Goal: Information Seeking & Learning: Learn about a topic

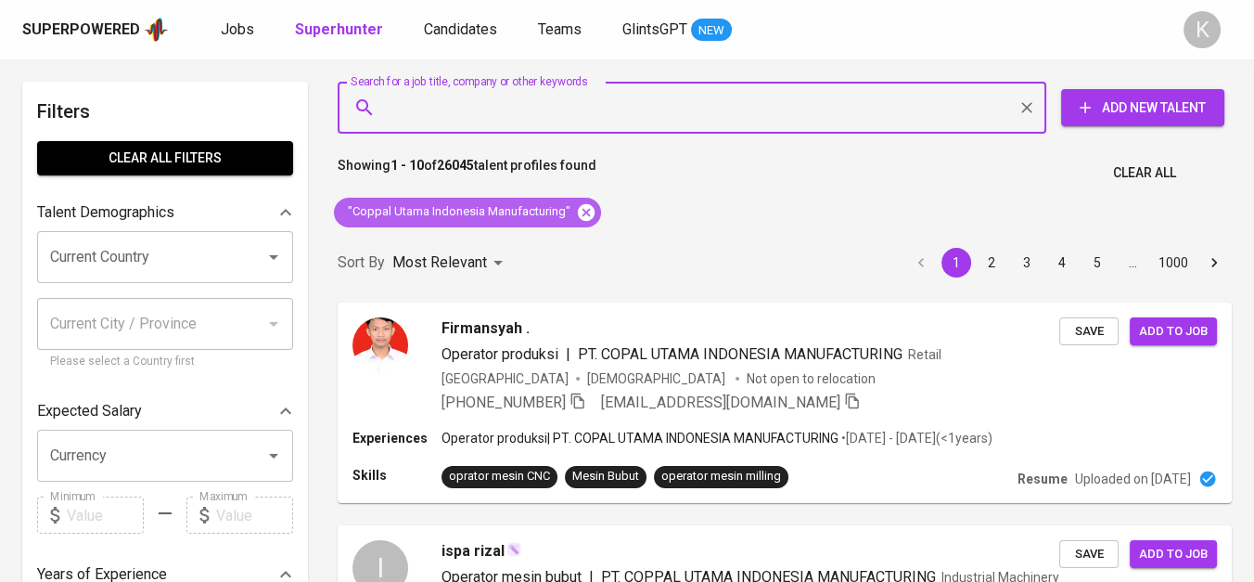
click at [586, 203] on icon at bounding box center [586, 212] width 20 height 20
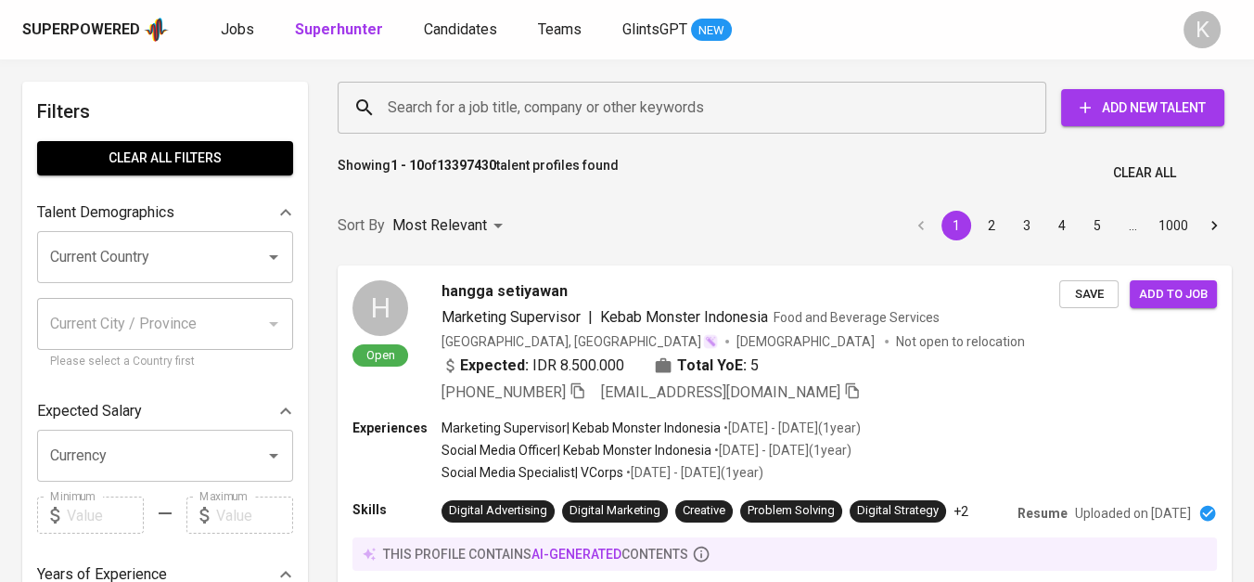
click at [450, 113] on input "Search for a job title, company or other keywords" at bounding box center [696, 107] width 627 height 35
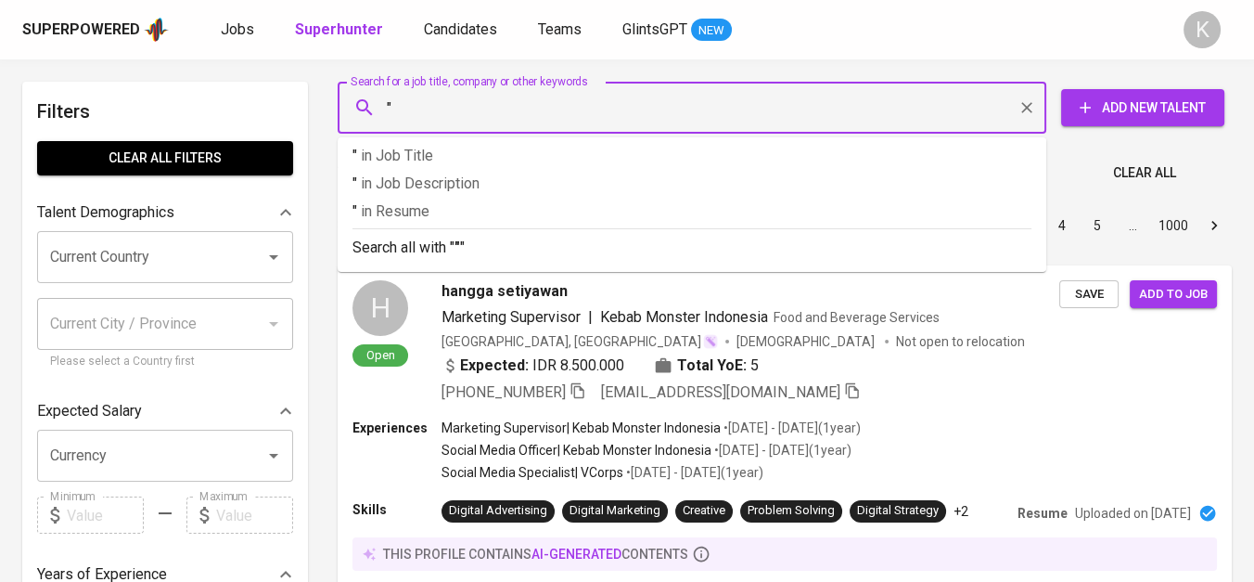
paste input "Astemo Indonesia Automotive System"
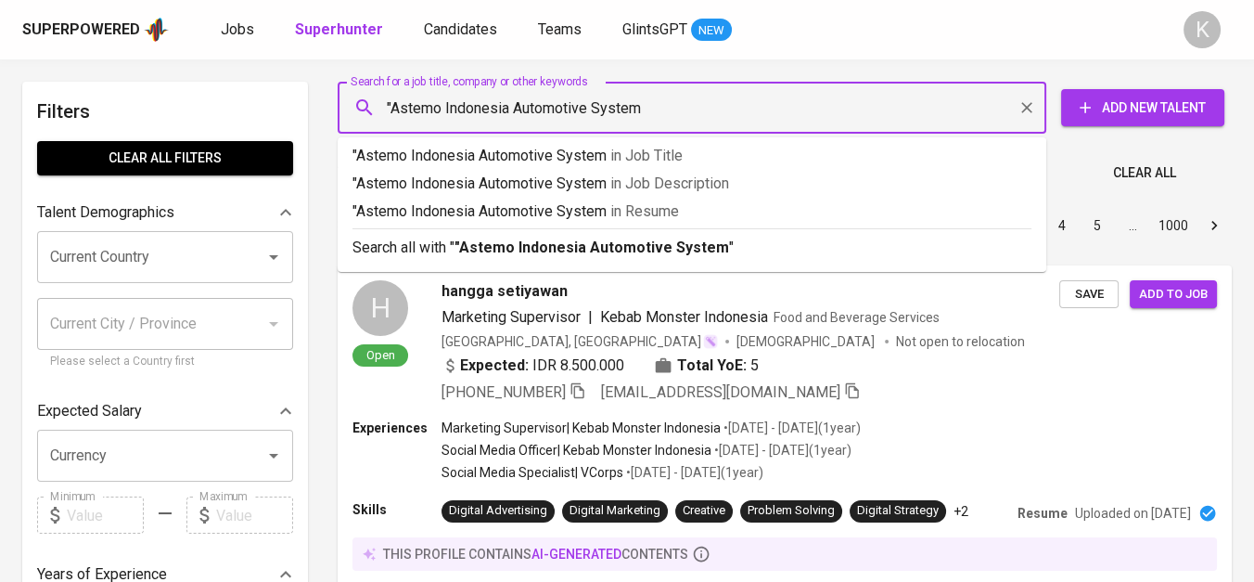
type input ""Astemo Indonesia Automotive System""
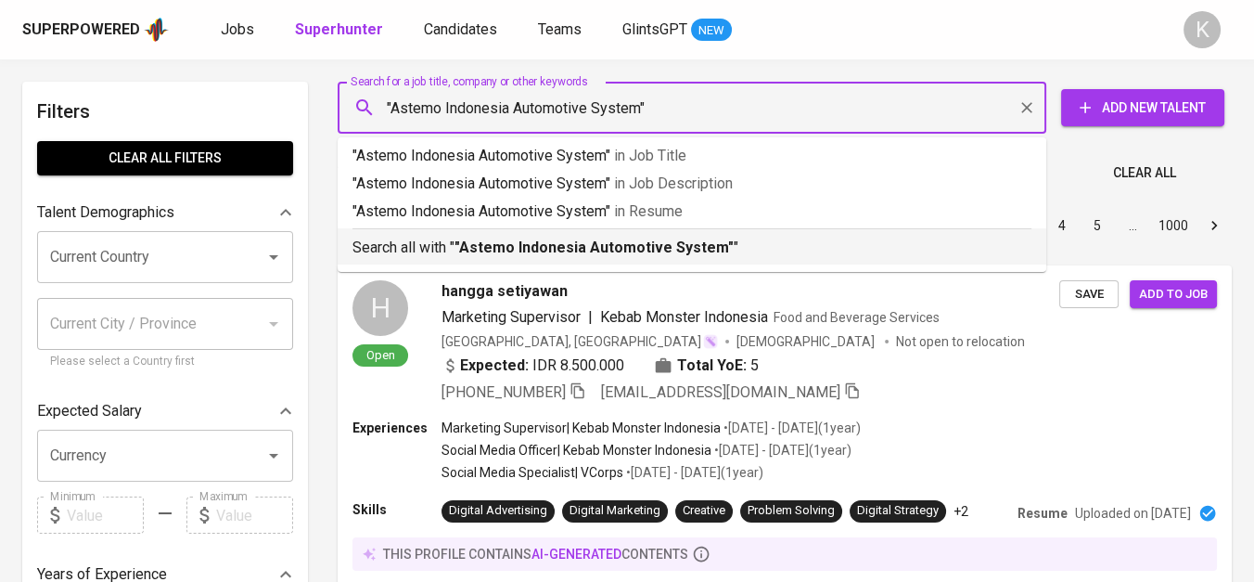
drag, startPoint x: 535, startPoint y: 257, endPoint x: 305, endPoint y: 6, distance: 340.8
click at [535, 256] on p "Search all with " "Astemo Indonesia Automotive System" "" at bounding box center [691, 248] width 679 height 22
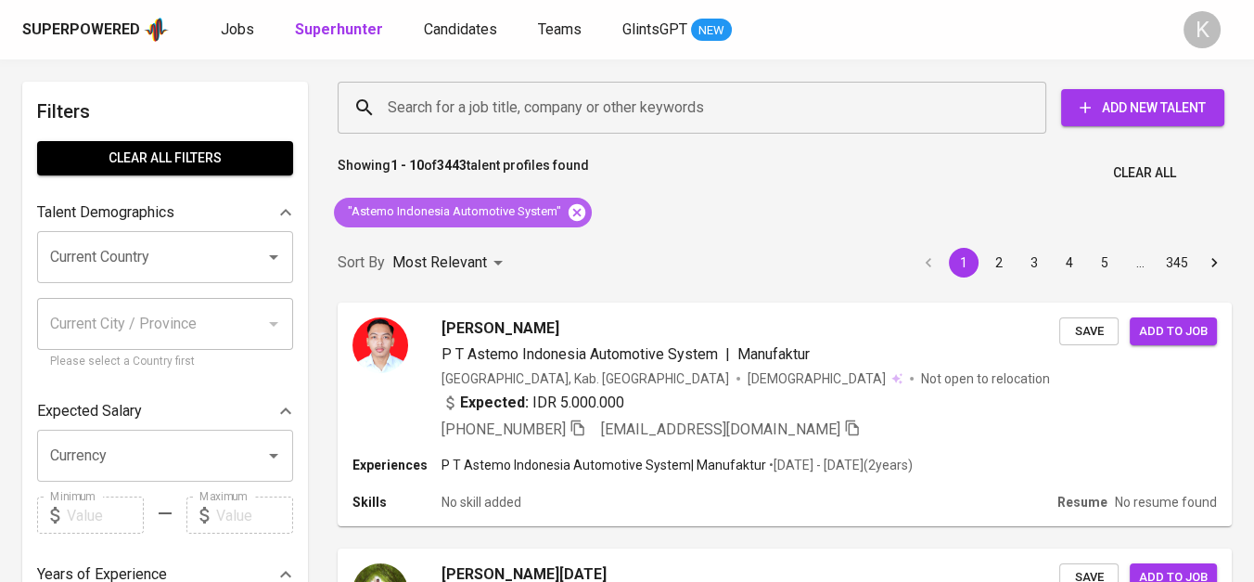
click at [572, 213] on icon at bounding box center [577, 212] width 20 height 20
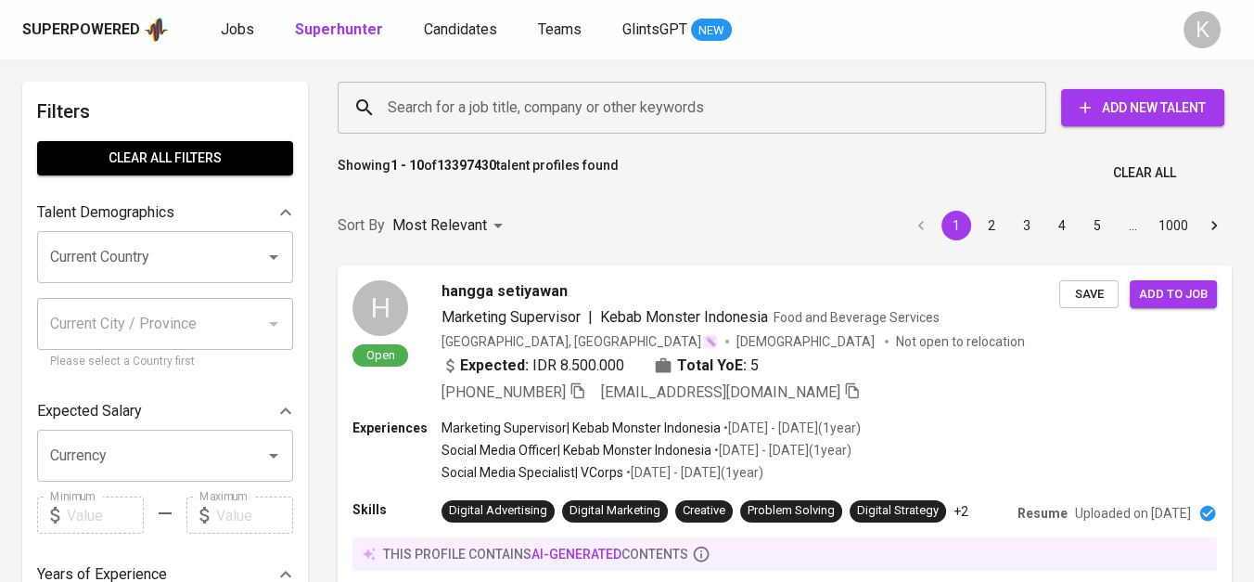
click at [540, 122] on input "Search for a job title, company or other keywords" at bounding box center [696, 107] width 627 height 35
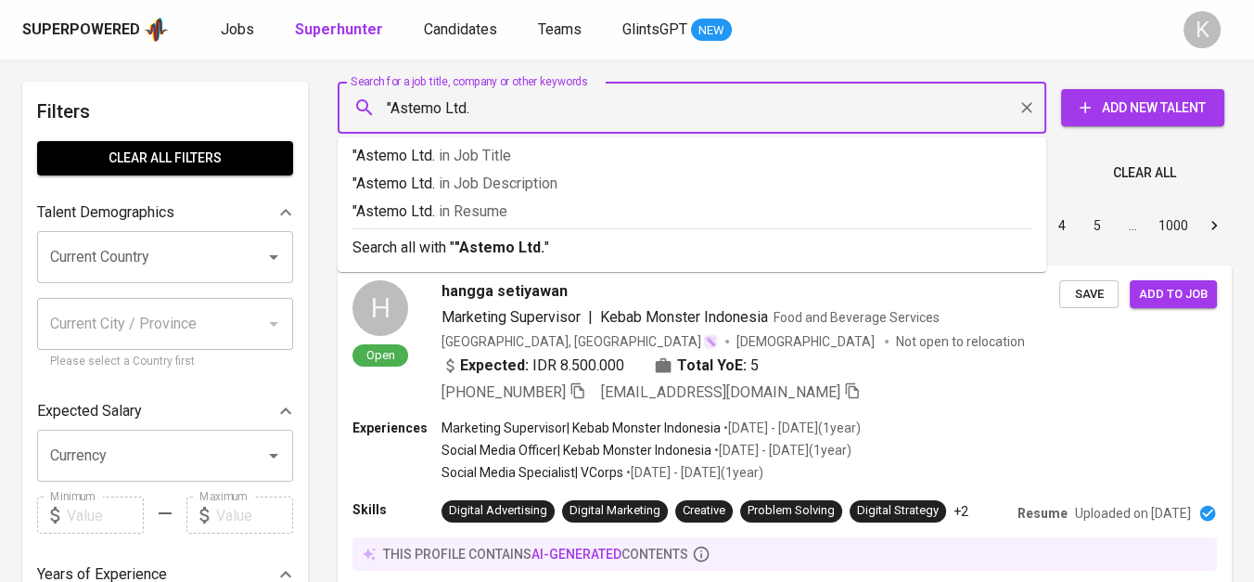
type input ""Astemo Ltd.""
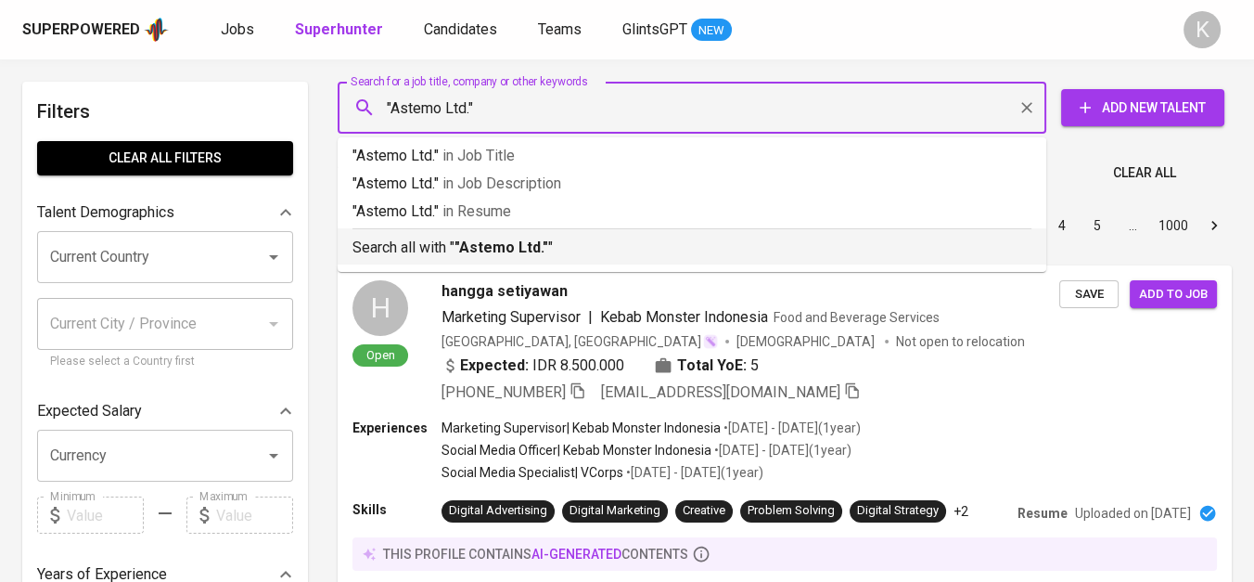
click at [578, 241] on p "Search all with " "Astemo Ltd." "" at bounding box center [691, 248] width 679 height 22
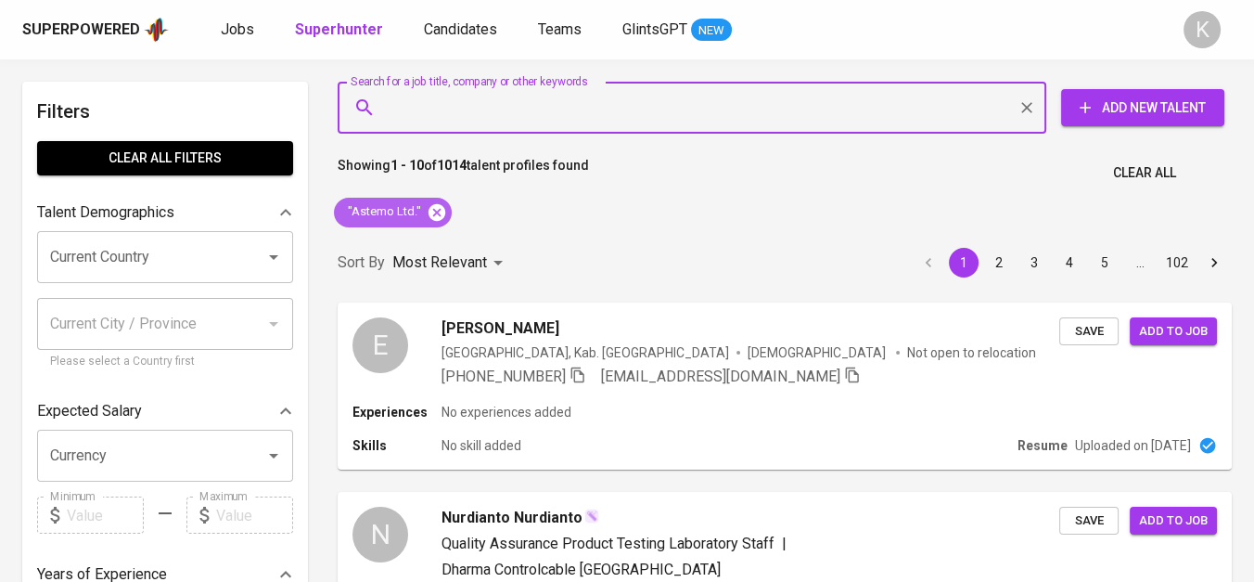
click at [441, 210] on icon at bounding box center [437, 211] width 17 height 17
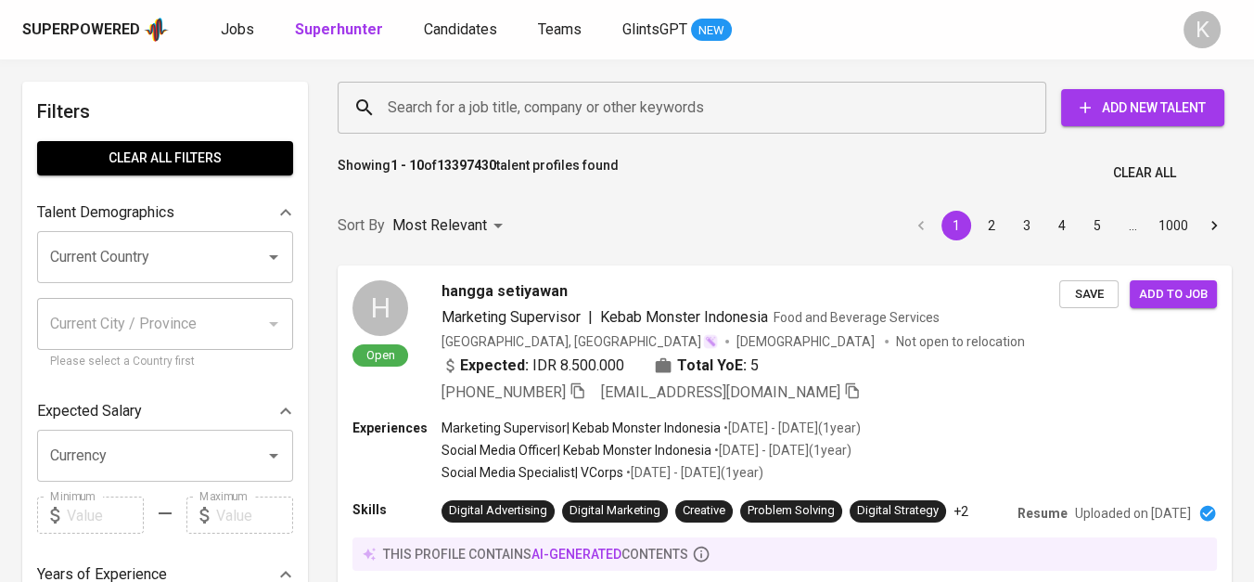
click at [517, 114] on input "Search for a job title, company or other keywords" at bounding box center [696, 107] width 627 height 35
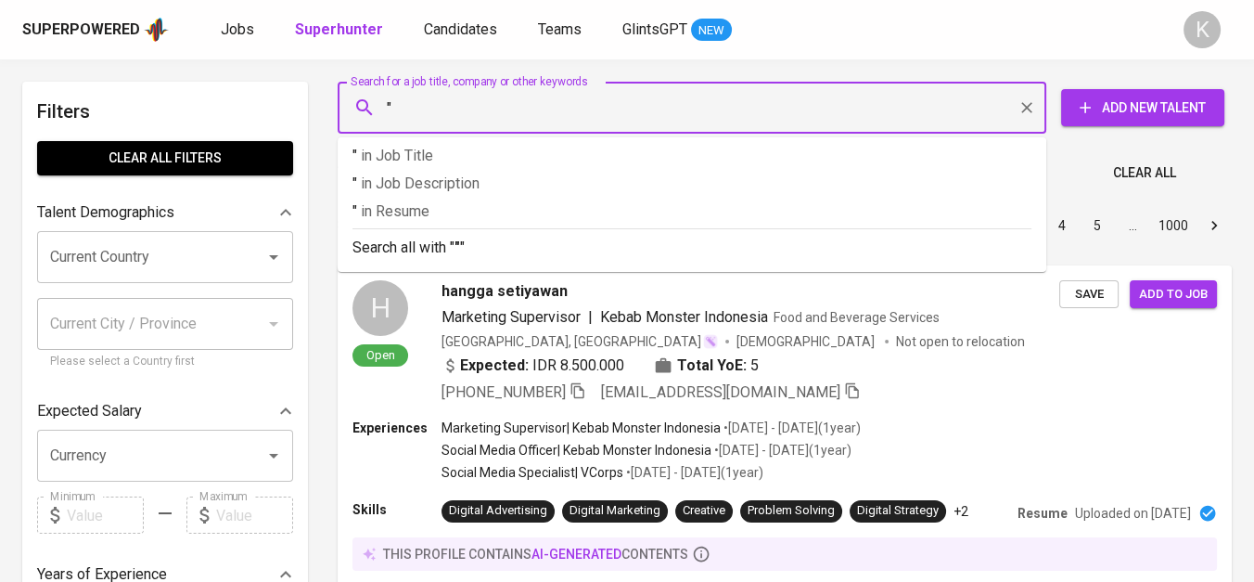
paste input "Novanidha"
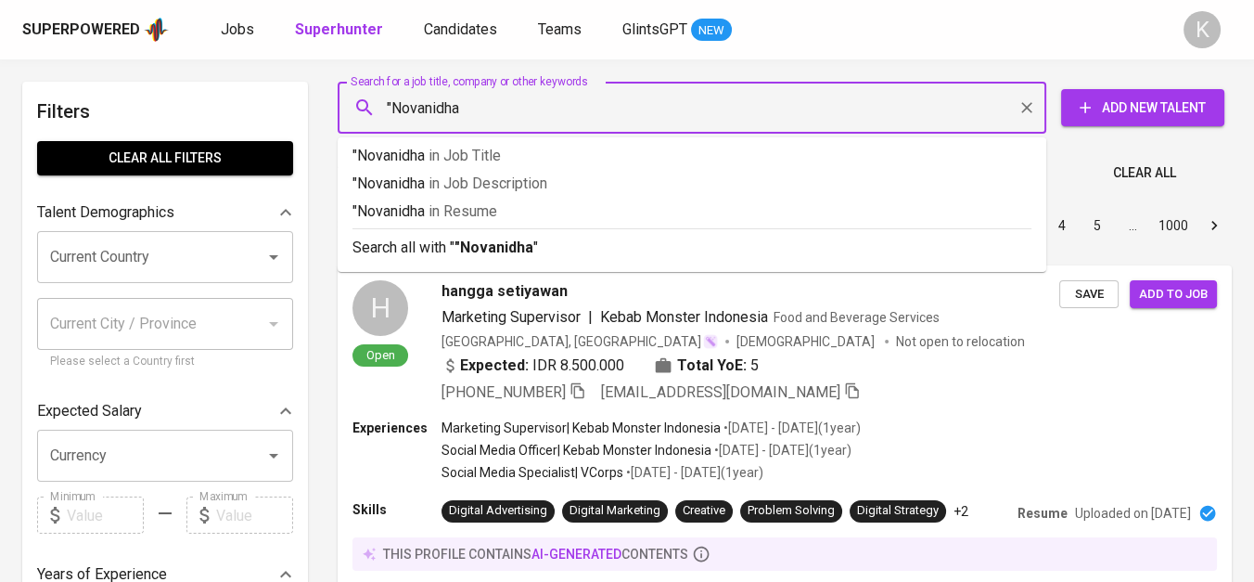
type input ""Novanidha""
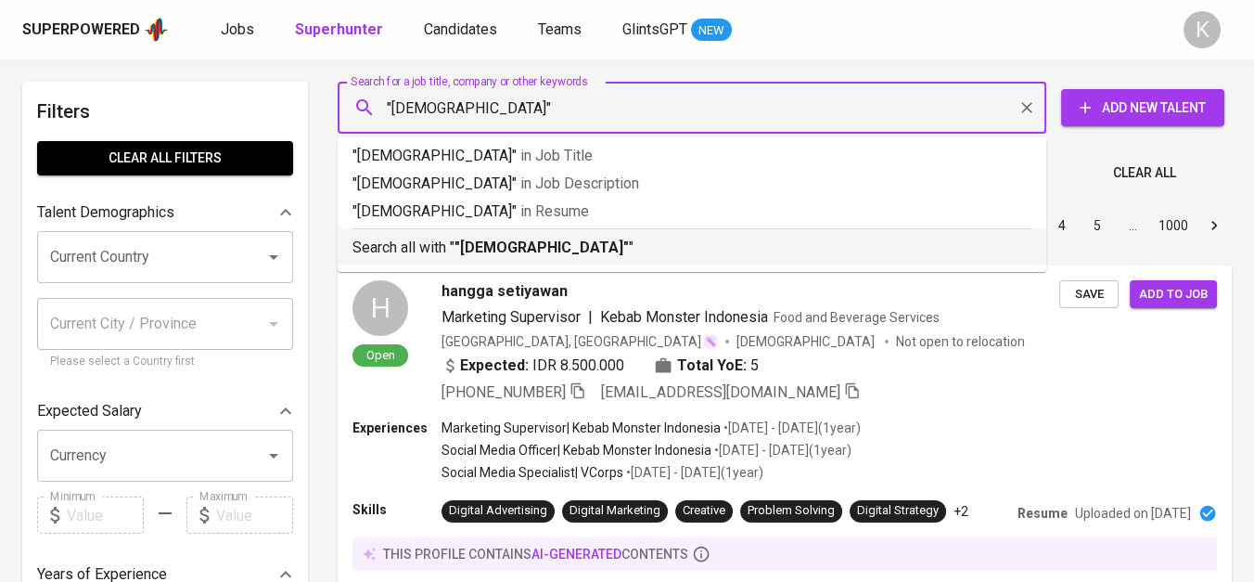
drag, startPoint x: 520, startPoint y: 241, endPoint x: 714, endPoint y: 239, distance: 193.9
click at [521, 241] on b ""Novanidha"" at bounding box center [542, 247] width 174 height 18
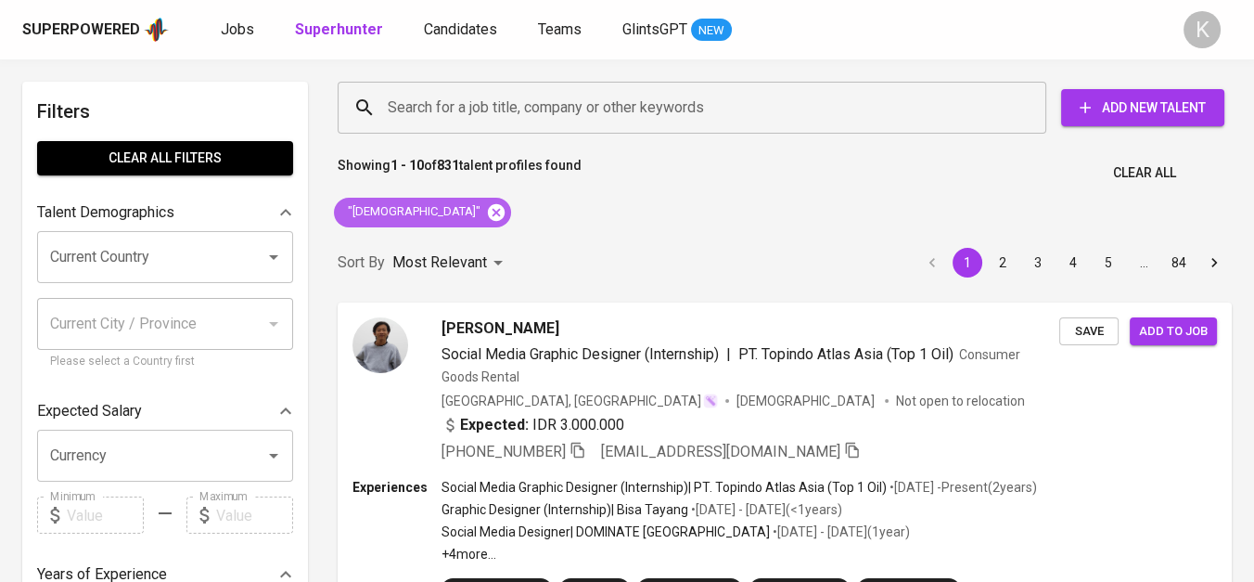
click at [488, 217] on icon at bounding box center [496, 211] width 17 height 17
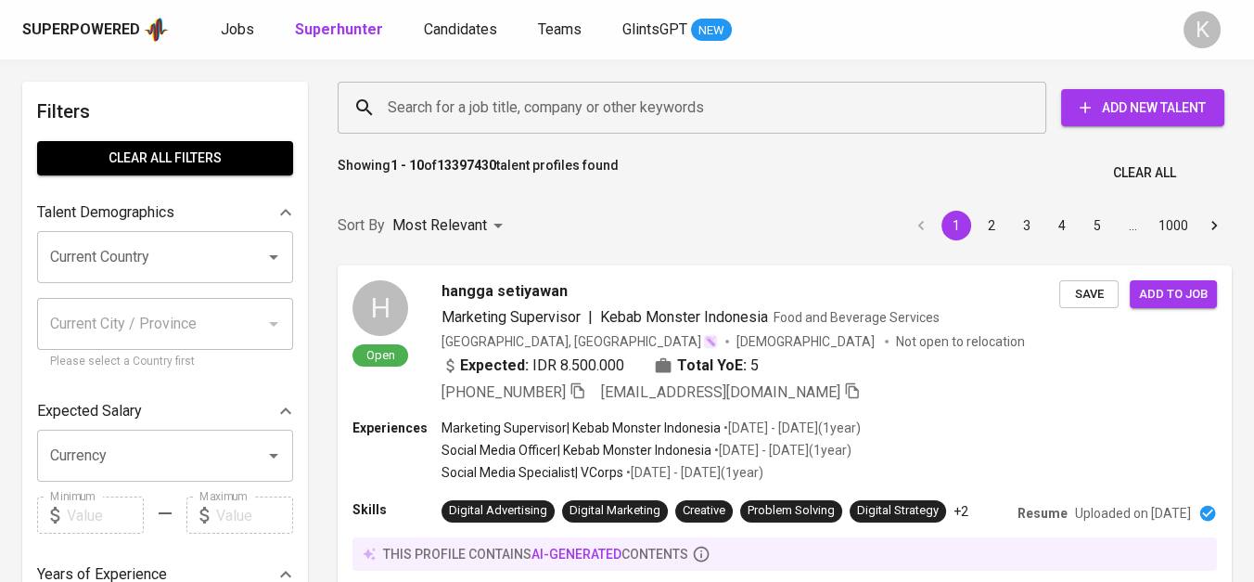
click at [477, 112] on input "Search for a job title, company or other keywords" at bounding box center [696, 107] width 627 height 35
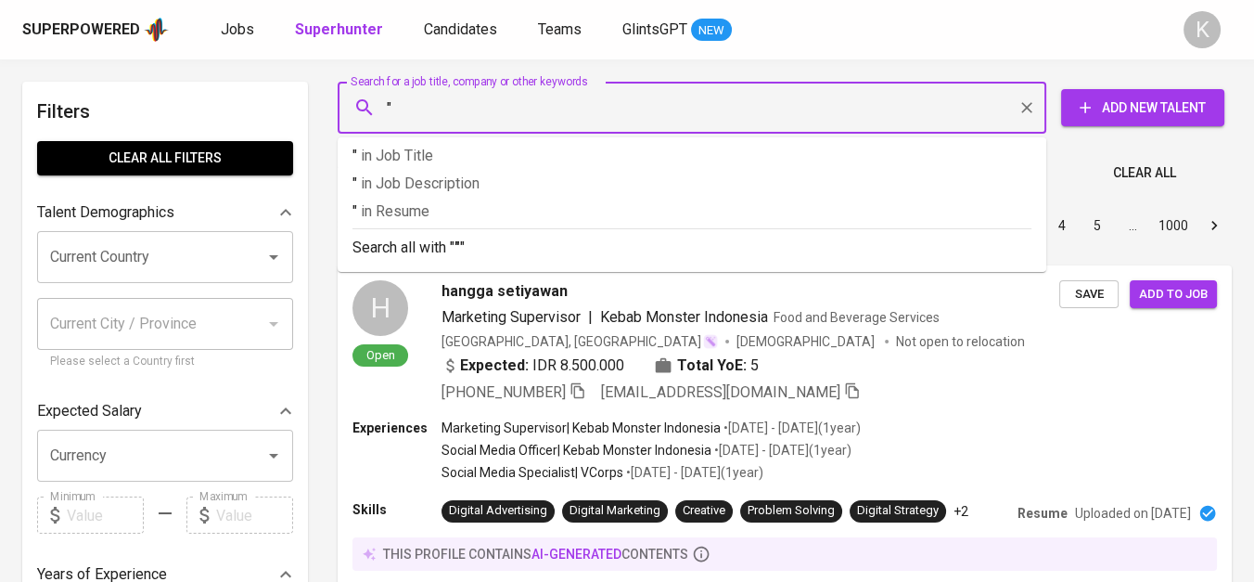
paste input "Astemo Bekasi Brake Systems"
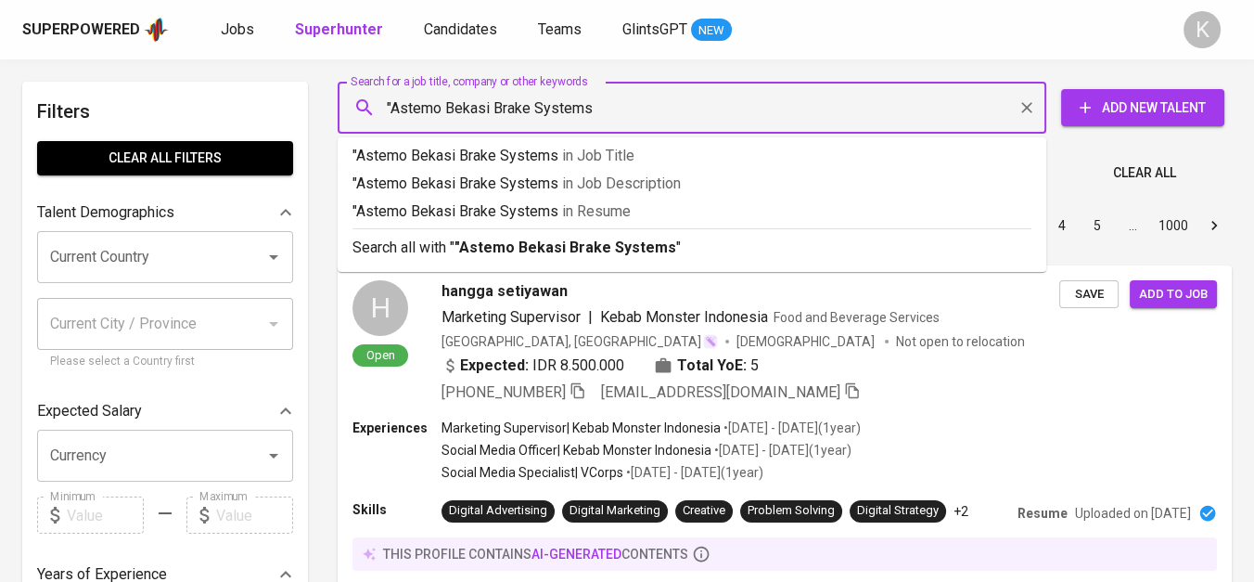
type input ""Astemo Bekasi Brake Systems""
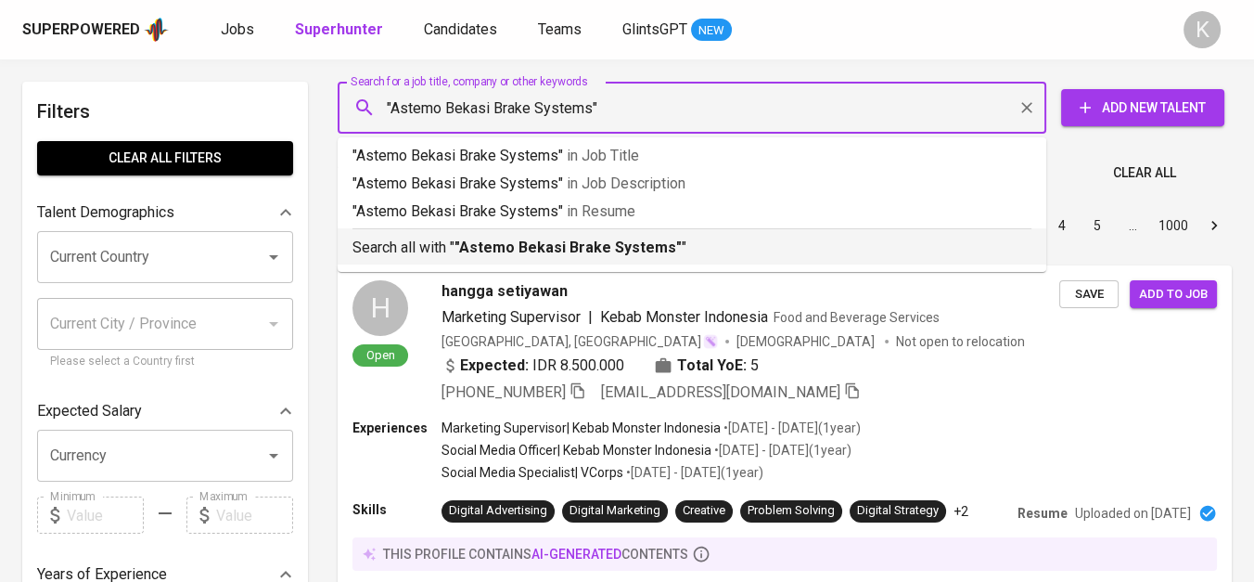
click at [560, 246] on b ""Astemo Bekasi Brake Systems"" at bounding box center [568, 247] width 227 height 18
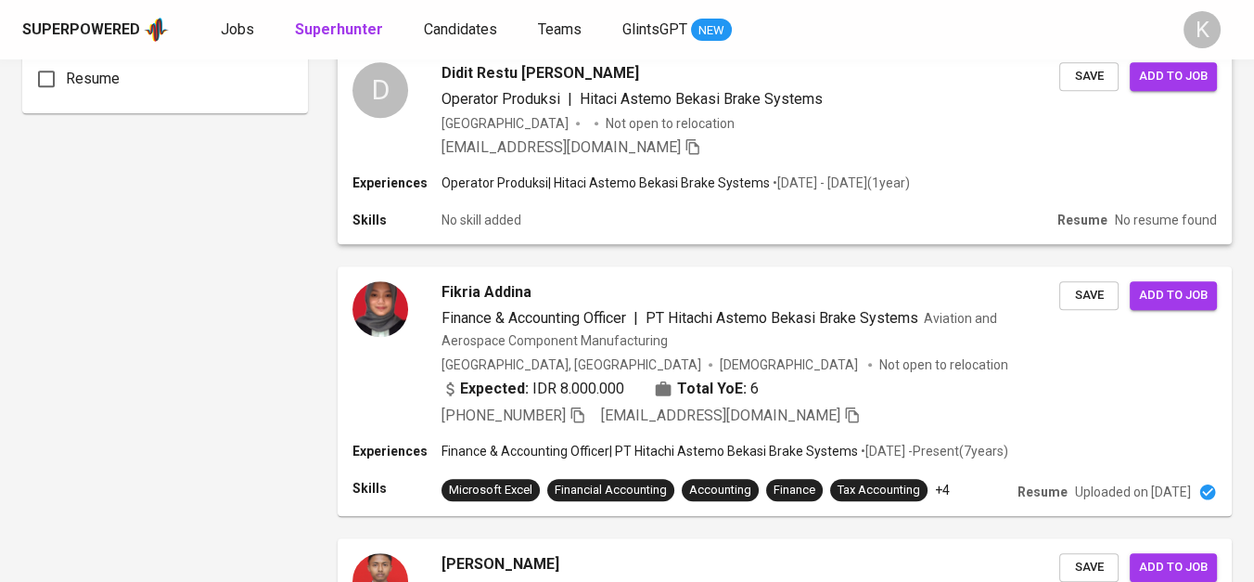
scroll to position [1545, 0]
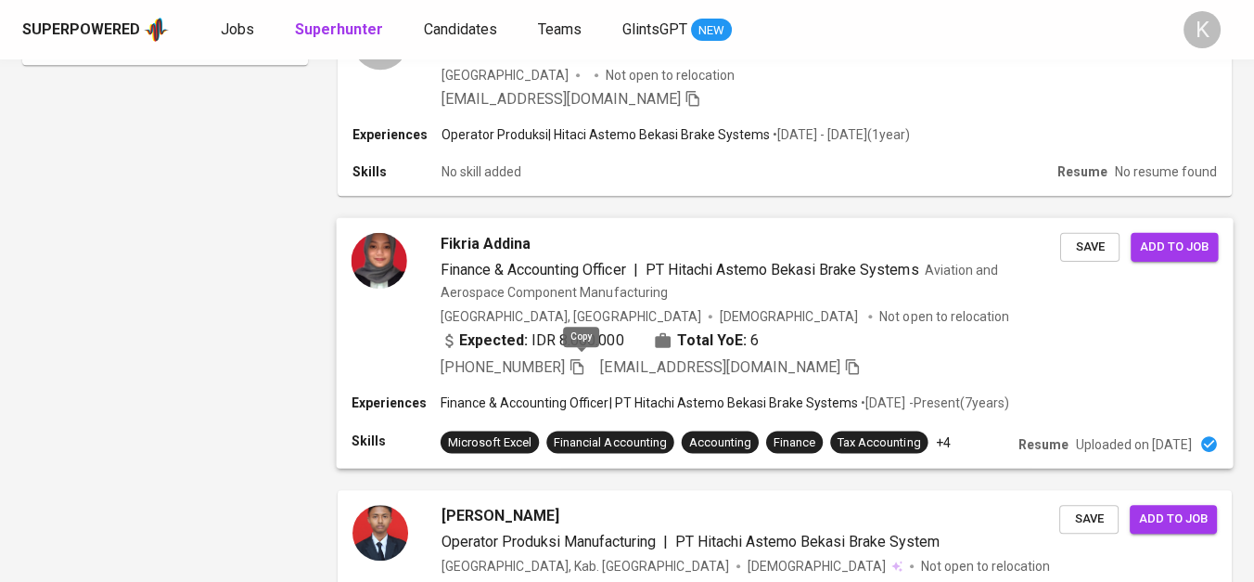
click at [582, 358] on icon "button" at bounding box center [576, 366] width 13 height 16
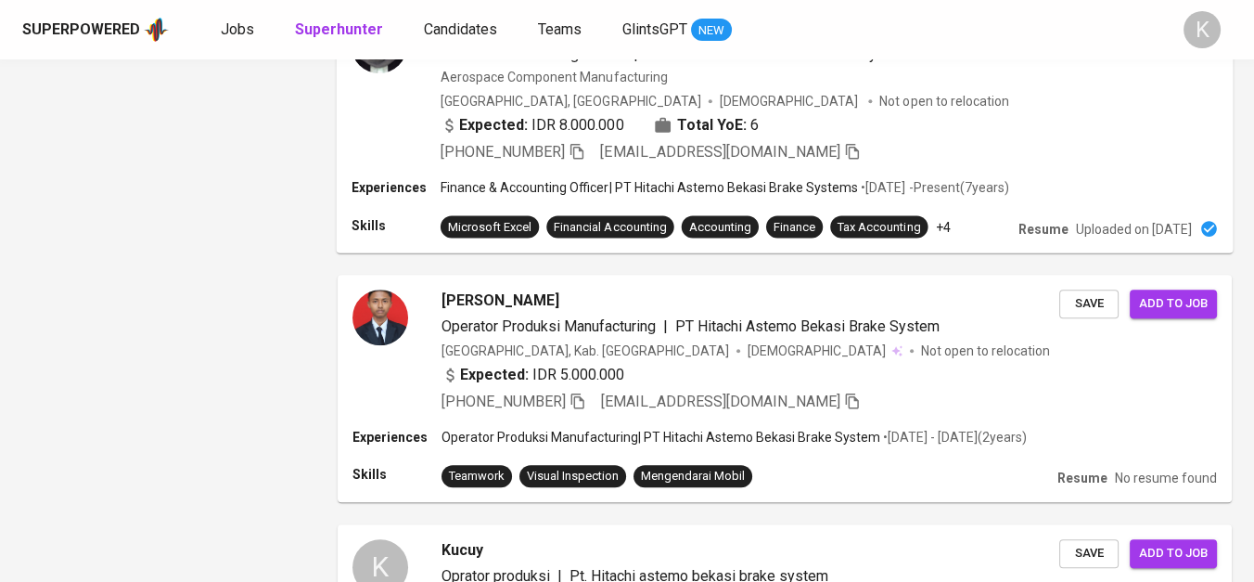
scroll to position [1554, 0]
